Goal: Task Accomplishment & Management: Manage account settings

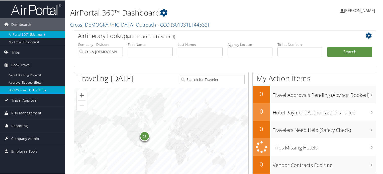
click at [41, 90] on link "Book/Manage Online Trips" at bounding box center [32, 90] width 65 height 8
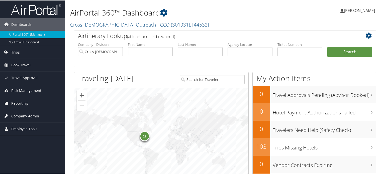
click at [21, 113] on span "Company Admin" at bounding box center [25, 116] width 28 height 13
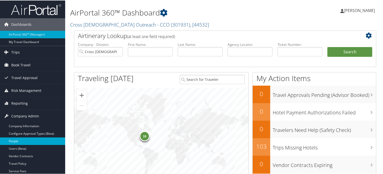
click at [20, 139] on link "People" at bounding box center [32, 141] width 65 height 8
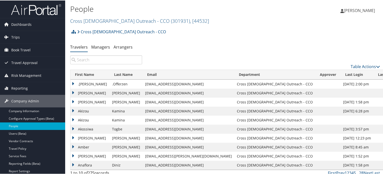
click at [95, 65] on div "Table Actions" at bounding box center [224, 62] width 317 height 14
click at [91, 60] on input "search" at bounding box center [106, 59] width 72 height 9
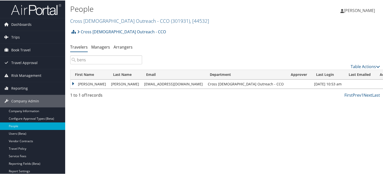
type input "bens"
